Goal: Communication & Community: Answer question/provide support

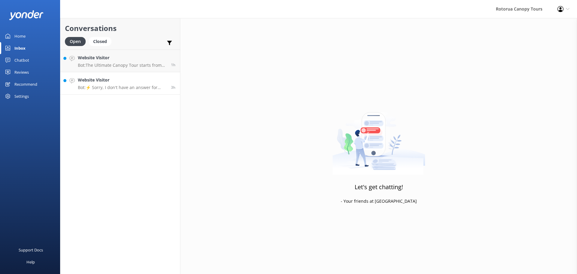
drag, startPoint x: 0, startPoint y: 0, endPoint x: 109, endPoint y: 82, distance: 136.5
click at [109, 82] on h4 "Website Visitor" at bounding box center [122, 80] width 89 height 7
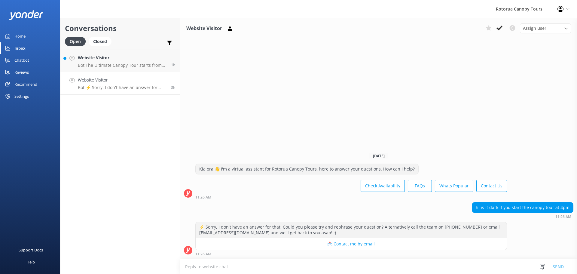
click at [225, 268] on textarea at bounding box center [378, 266] width 397 height 15
click at [320, 266] on textarea "[PERSON_NAME], thank you for your message. There is still sunlight at 4pm. Suns…" at bounding box center [378, 266] width 397 height 15
click at [375, 265] on textarea "[PERSON_NAME], thank you for your message. There is still sunlight at 4pm and s…" at bounding box center [378, 266] width 397 height 15
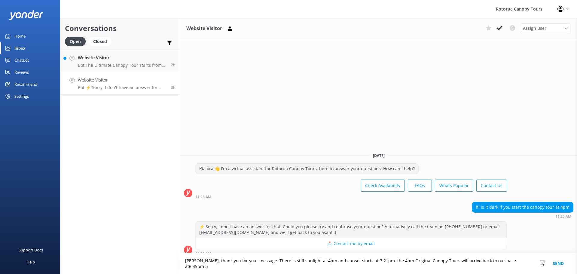
click at [491, 266] on textarea "[PERSON_NAME], thank you for your message. There is still sunlight at 4pm and s…" at bounding box center [378, 263] width 397 height 21
click at [373, 267] on textarea "[PERSON_NAME], thank you for your message. There is still sunlight at 4pm and s…" at bounding box center [378, 263] width 397 height 21
click at [434, 268] on textarea "[PERSON_NAME], thank you for your message. There is still sunlight at 4pm and s…" at bounding box center [378, 263] width 397 height 21
type textarea "[PERSON_NAME], thank you for your message. There is still sunlight at 4pm and s…"
drag, startPoint x: 511, startPoint y: 266, endPoint x: 176, endPoint y: 276, distance: 335.7
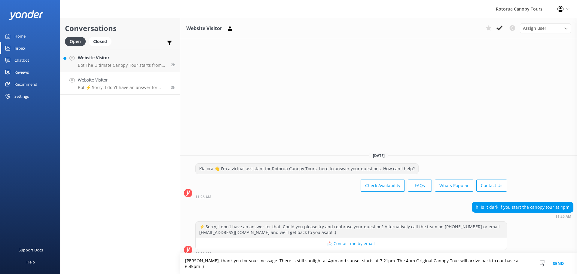
click at [176, 274] on html "Rotorua Canopy Tours Profile Settings Logout Home Inbox Chatbot Content Product…" at bounding box center [288, 137] width 577 height 274
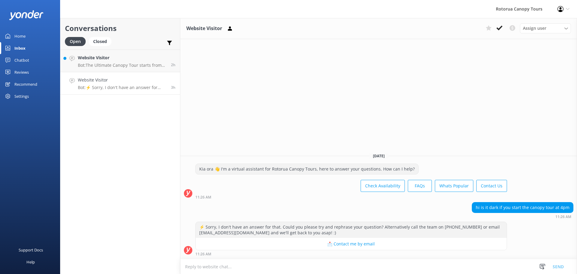
click at [219, 266] on textarea at bounding box center [378, 266] width 397 height 15
paste textarea "Kia ora, thanks for getting in touch! There’s still plenty of daylight at 4pm —…"
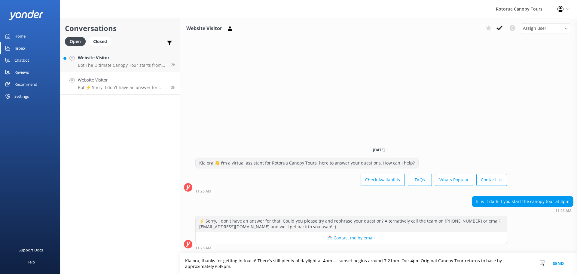
type textarea "Kia ora, thanks for getting in touch! There’s still plenty of daylight at 4pm —…"
click at [563, 263] on button "Send" at bounding box center [558, 263] width 23 height 21
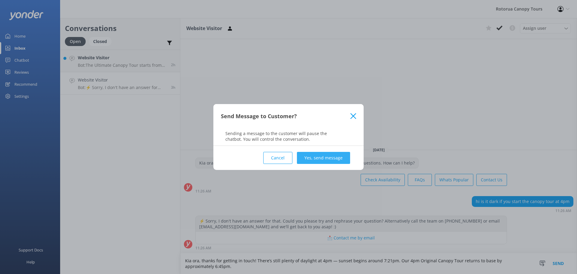
click at [334, 157] on button "Yes, send message" at bounding box center [323, 158] width 53 height 12
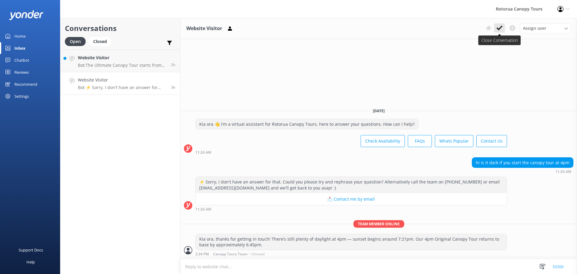
click at [499, 29] on use at bounding box center [500, 28] width 6 height 5
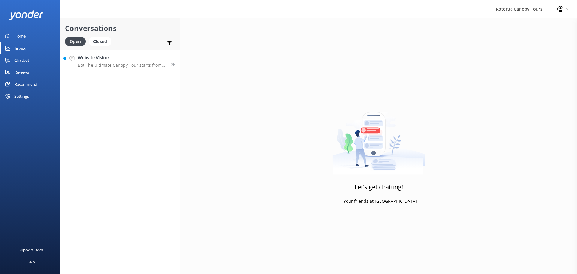
click at [116, 68] on link "Website Visitor Bot: The Ultimate Canopy Tour starts from NZ$229 for kids and N…" at bounding box center [120, 61] width 120 height 23
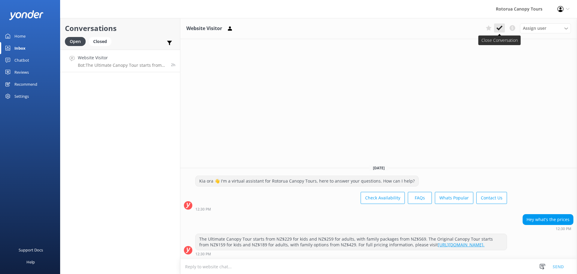
click at [499, 29] on use at bounding box center [500, 28] width 6 height 5
